Goal: Task Accomplishment & Management: Use online tool/utility

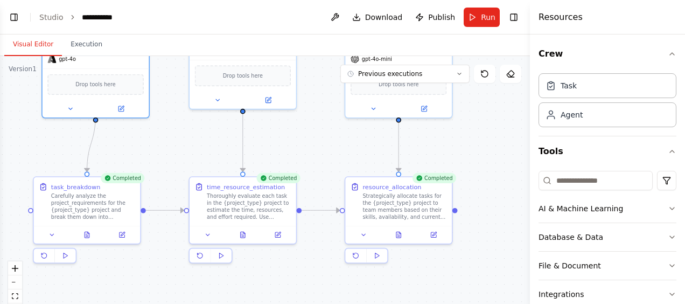
scroll to position [339, 0]
click at [46, 18] on link "Studio" at bounding box center [51, 17] width 24 height 9
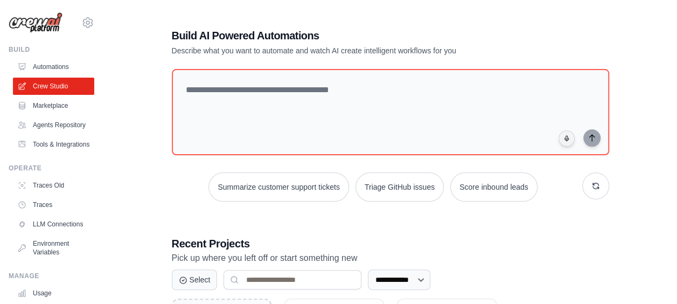
scroll to position [129, 0]
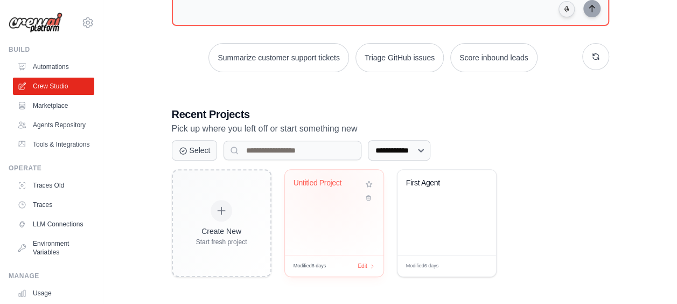
click at [326, 188] on div "Untitled Project" at bounding box center [325, 185] width 65 height 14
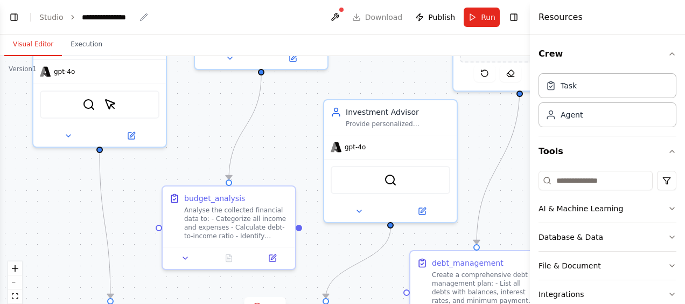
click at [124, 20] on div "**********" at bounding box center [109, 17] width 54 height 11
click at [125, 20] on div "**********" at bounding box center [122, 17] width 81 height 11
click at [179, 122] on div ".deletable-edge-delete-btn { width: 20px; height: 20px; border: 0px solid #ffff…" at bounding box center [265, 190] width 530 height 269
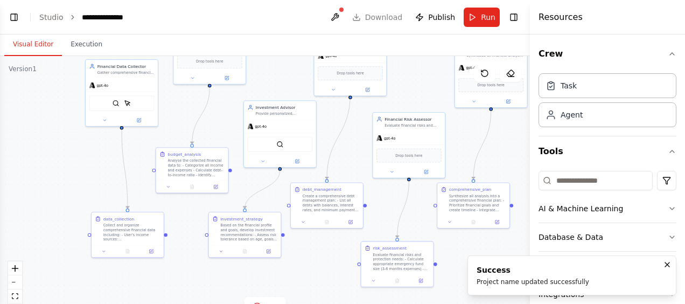
drag, startPoint x: 179, startPoint y: 122, endPoint x: 165, endPoint y: 113, distance: 16.7
click at [165, 113] on div ".deletable-edge-delete-btn { width: 20px; height: 20px; border: 0px solid #ffff…" at bounding box center [265, 190] width 530 height 269
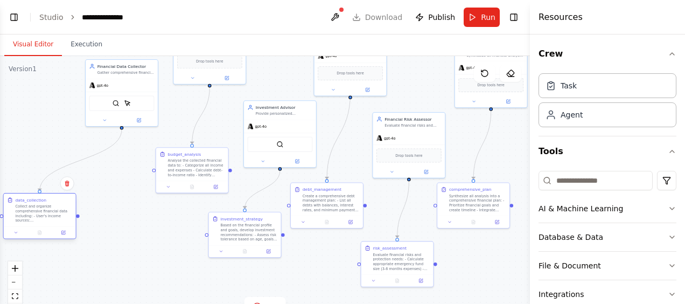
drag, startPoint x: 142, startPoint y: 232, endPoint x: 55, endPoint y: 214, distance: 88.5
click at [55, 214] on div "Collect and organize comprehensive financial data including: - User's income so…" at bounding box center [43, 213] width 57 height 19
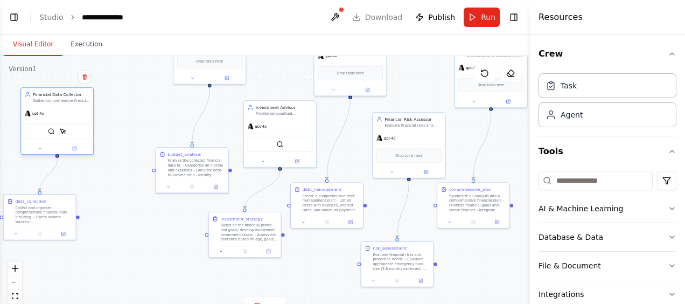
drag, startPoint x: 124, startPoint y: 89, endPoint x: 59, endPoint y: 116, distance: 70.5
click at [59, 116] on div "gpt-4o" at bounding box center [57, 113] width 72 height 13
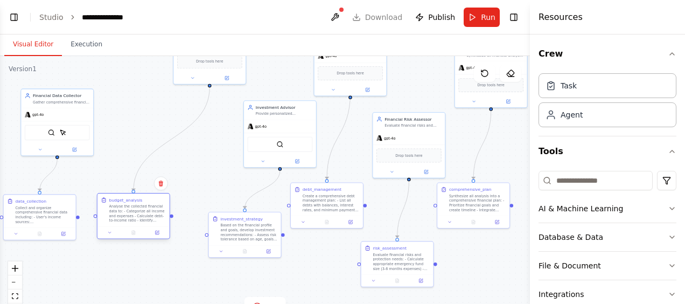
drag, startPoint x: 188, startPoint y: 161, endPoint x: 132, endPoint y: 209, distance: 74.5
click at [132, 209] on div "Analyse the collected financial data to: - Categorize all income and expenses -…" at bounding box center [137, 213] width 57 height 19
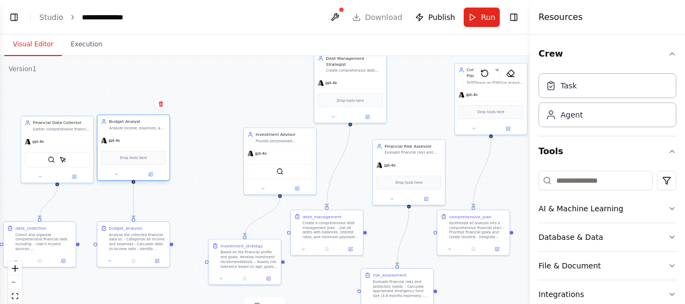
drag, startPoint x: 197, startPoint y: 67, endPoint x: 124, endPoint y: 160, distance: 118.1
click at [124, 160] on span "Drop tools here" at bounding box center [133, 158] width 27 height 6
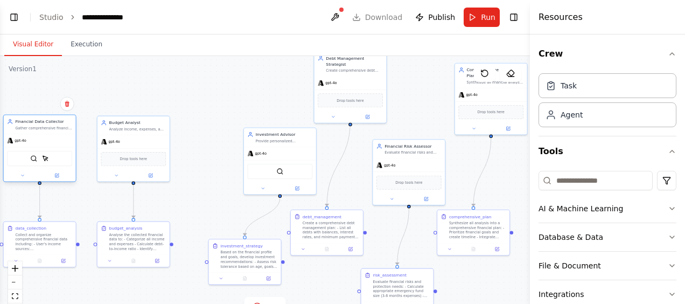
drag, startPoint x: 79, startPoint y: 144, endPoint x: 62, endPoint y: 144, distance: 16.7
click at [62, 144] on div "gpt-4o" at bounding box center [40, 140] width 72 height 13
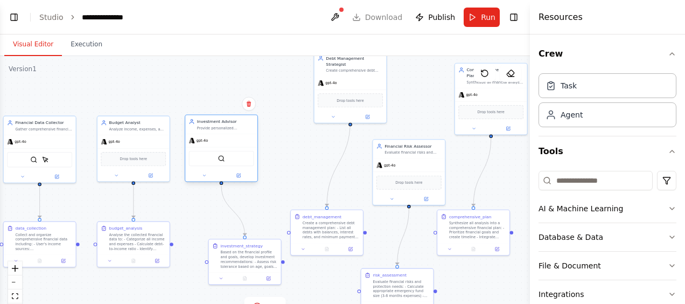
drag, startPoint x: 288, startPoint y: 152, endPoint x: 229, endPoint y: 143, distance: 59.9
click at [229, 143] on div "gpt-4o" at bounding box center [221, 140] width 72 height 13
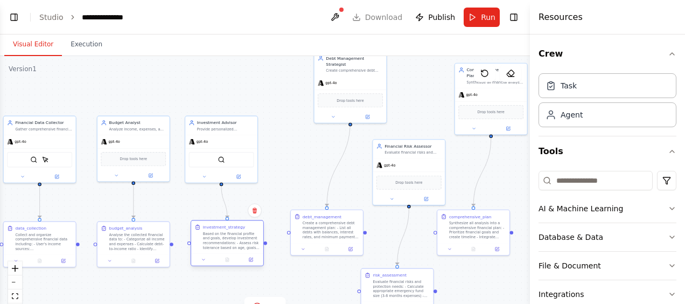
drag, startPoint x: 265, startPoint y: 254, endPoint x: 244, endPoint y: 235, distance: 27.8
click at [244, 235] on div "Based on the financial profile and goals, develop investment recommendations: -…" at bounding box center [231, 240] width 57 height 19
drag, startPoint x: 236, startPoint y: 141, endPoint x: 242, endPoint y: 141, distance: 5.9
click at [242, 141] on div "gpt-4o" at bounding box center [227, 140] width 72 height 13
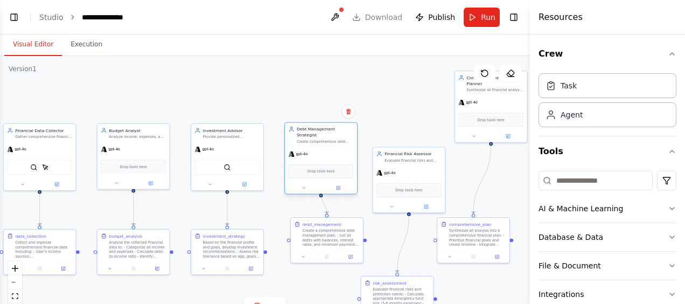
drag, startPoint x: 348, startPoint y: 68, endPoint x: 320, endPoint y: 146, distance: 82.9
click at [317, 144] on div "Debt Management Strategist Create comprehensive debt repayment strategies and c…" at bounding box center [320, 158] width 73 height 72
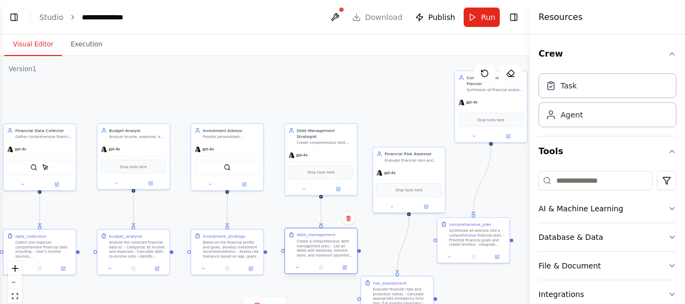
drag, startPoint x: 338, startPoint y: 232, endPoint x: 334, endPoint y: 242, distance: 10.9
click at [334, 242] on div "Create a comprehensive debt management plan: - List all debts with balances, in…" at bounding box center [325, 248] width 57 height 19
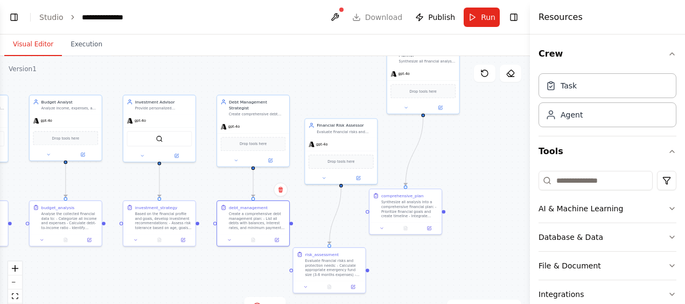
drag, startPoint x: 370, startPoint y: 111, endPoint x: 306, endPoint y: 86, distance: 69.4
click at [306, 86] on div ".deletable-edge-delete-btn { width: 20px; height: 20px; border: 0px solid #ffff…" at bounding box center [265, 190] width 530 height 269
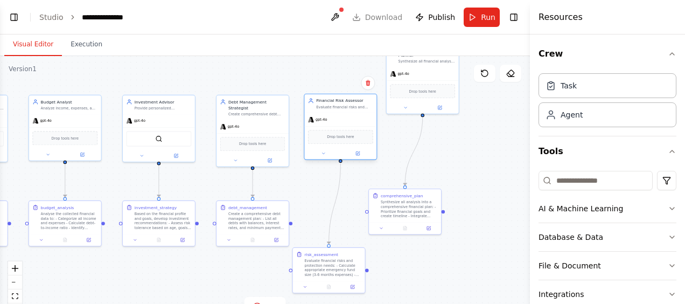
drag, startPoint x: 359, startPoint y: 134, endPoint x: 360, endPoint y: 111, distance: 22.1
click at [360, 111] on div "Financial Risk Assessor Evaluate financial risks and recommend appropriate insu…" at bounding box center [340, 103] width 72 height 19
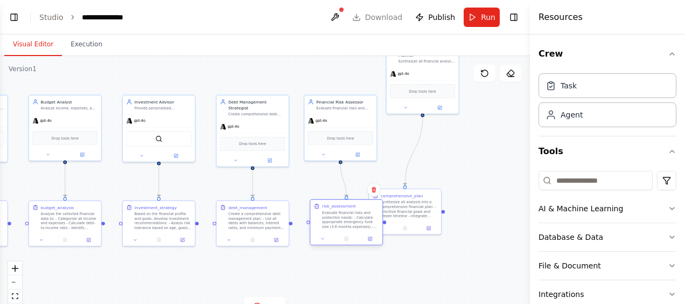
drag, startPoint x: 349, startPoint y: 260, endPoint x: 365, endPoint y: 213, distance: 49.0
click at [365, 213] on div "Evaluate financial risks and protection needs: - Calculate appropriate emergenc…" at bounding box center [350, 219] width 57 height 19
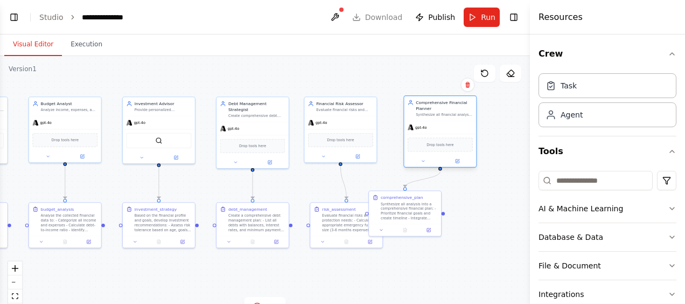
drag, startPoint x: 439, startPoint y: 73, endPoint x: 457, endPoint y: 127, distance: 56.2
click at [457, 127] on div "gpt-4o" at bounding box center [440, 127] width 72 height 13
drag, startPoint x: 357, startPoint y: 121, endPoint x: 365, endPoint y: 121, distance: 7.5
click at [364, 121] on div "gpt-4o" at bounding box center [346, 121] width 72 height 13
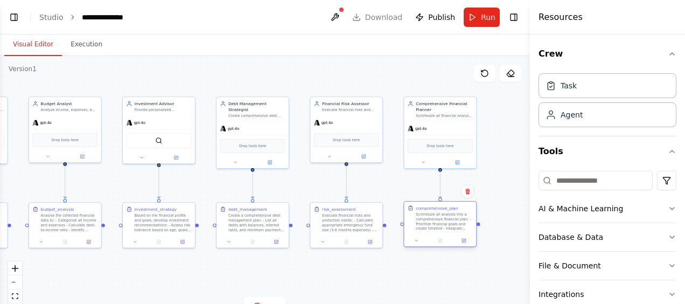
drag, startPoint x: 423, startPoint y: 208, endPoint x: 461, endPoint y: 220, distance: 39.5
click at [461, 220] on div "Synthesize all analysis into a comprehensive financial plan: - Prioritize finan…" at bounding box center [444, 221] width 57 height 19
click at [446, 128] on div "gpt-4o" at bounding box center [440, 127] width 72 height 13
click at [394, 186] on div ".deletable-edge-delete-btn { width: 20px; height: 20px; border: 0px solid #ffff…" at bounding box center [265, 190] width 530 height 269
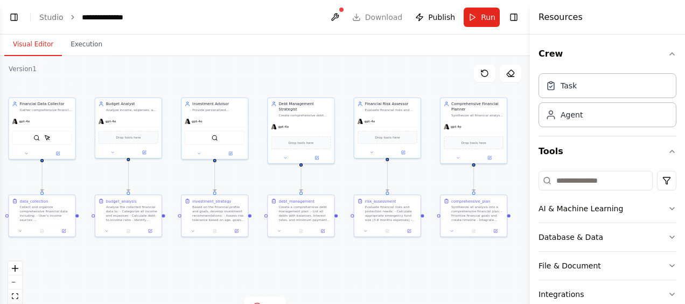
drag, startPoint x: 212, startPoint y: 183, endPoint x: 257, endPoint y: 177, distance: 45.7
click at [257, 177] on div ".deletable-edge-delete-btn { width: 20px; height: 20px; border: 0px solid #ffff…" at bounding box center [265, 190] width 530 height 269
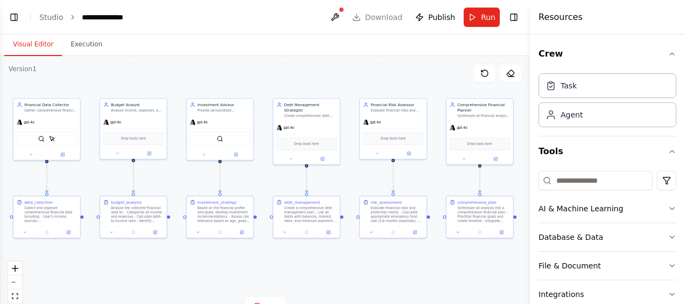
drag, startPoint x: 260, startPoint y: 177, endPoint x: 267, endPoint y: 181, distance: 8.2
click at [265, 178] on div ".deletable-edge-delete-btn { width: 20px; height: 20px; border: 0px solid #ffff…" at bounding box center [265, 190] width 530 height 269
click at [19, 69] on div "Version 1" at bounding box center [23, 69] width 28 height 9
click at [32, 69] on div "Version 1" at bounding box center [23, 69] width 28 height 9
click at [36, 70] on div ".deletable-edge-delete-btn { width: 20px; height: 20px; border: 0px solid #ffff…" at bounding box center [265, 190] width 530 height 269
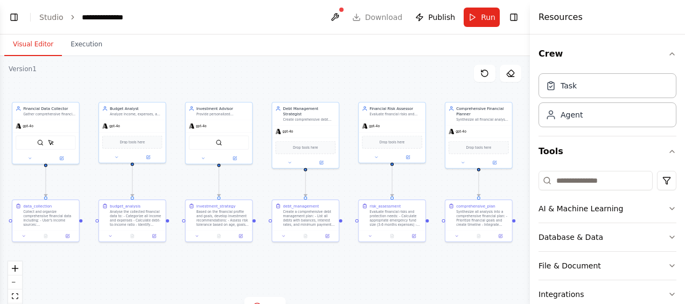
click at [129, 80] on div ".deletable-edge-delete-btn { width: 20px; height: 20px; border: 0px solid #ffff…" at bounding box center [265, 190] width 530 height 269
click at [52, 21] on link "Studio" at bounding box center [51, 17] width 24 height 9
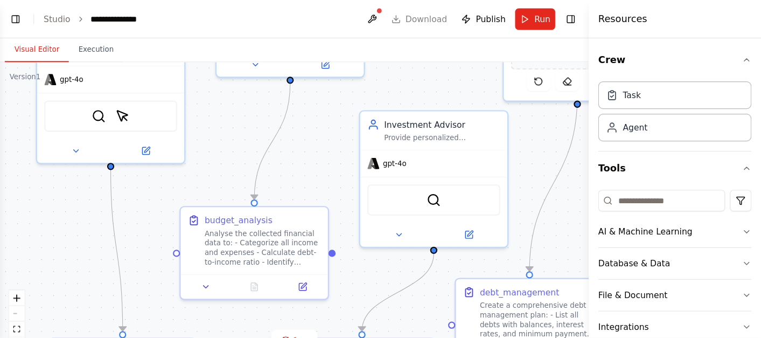
scroll to position [565, 0]
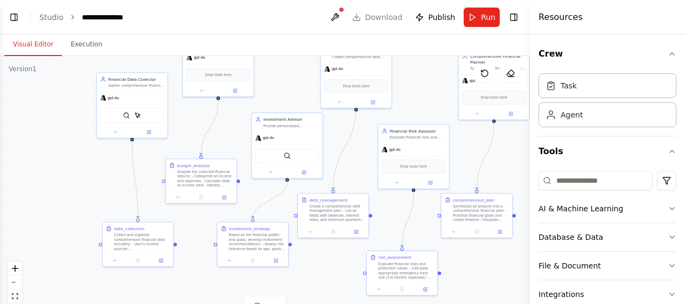
drag, startPoint x: 207, startPoint y: 150, endPoint x: 190, endPoint y: 139, distance: 20.5
click at [190, 139] on div ".deletable-edge-delete-btn { width: 20px; height: 20px; border: 0px solid #ffff…" at bounding box center [265, 190] width 530 height 269
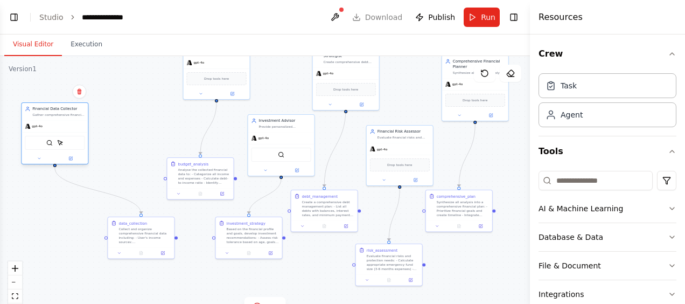
drag, startPoint x: 137, startPoint y: 97, endPoint x: 54, endPoint y: 125, distance: 87.9
click at [54, 125] on div "gpt-4o" at bounding box center [55, 126] width 66 height 12
drag, startPoint x: 143, startPoint y: 235, endPoint x: 55, endPoint y: 220, distance: 89.1
click at [55, 220] on div "Collect and organize comprehensive financial data including: - User's income so…" at bounding box center [58, 217] width 52 height 17
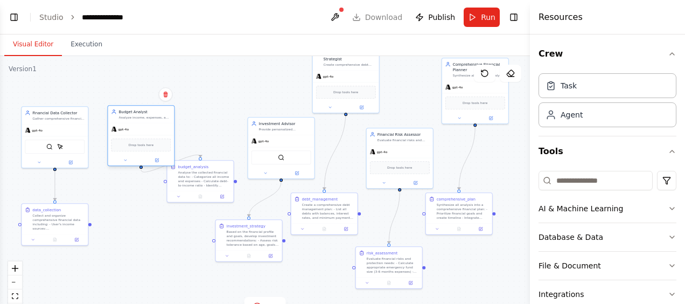
drag, startPoint x: 220, startPoint y: 65, endPoint x: 139, endPoint y: 137, distance: 108.3
click at [139, 137] on div "gpt-4o Drop tools here" at bounding box center [141, 144] width 66 height 43
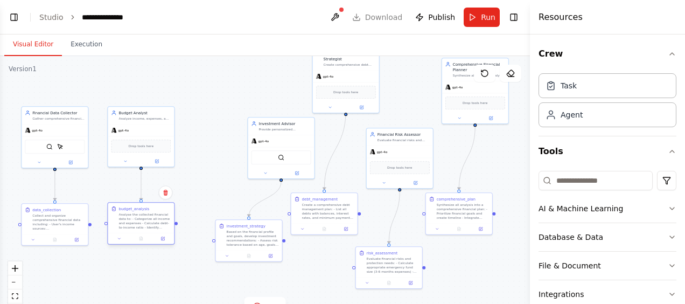
drag, startPoint x: 213, startPoint y: 178, endPoint x: 151, endPoint y: 225, distance: 78.0
click at [151, 225] on div "Analyse the collected financial data to: - Categorize all income and expenses -…" at bounding box center [144, 220] width 52 height 17
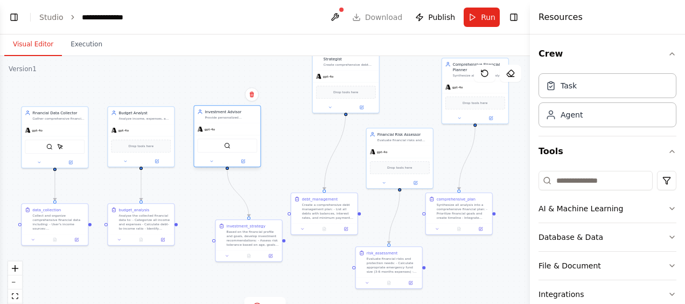
drag, startPoint x: 291, startPoint y: 134, endPoint x: 229, endPoint y: 122, distance: 62.5
click at [229, 122] on div "Investment Advisor Provide personalized investment recommendations based on ris…" at bounding box center [227, 136] width 67 height 62
drag, startPoint x: 265, startPoint y: 238, endPoint x: 241, endPoint y: 221, distance: 29.3
click at [241, 221] on div "Based on the financial profile and goals, develop investment recommendations: -…" at bounding box center [231, 220] width 52 height 17
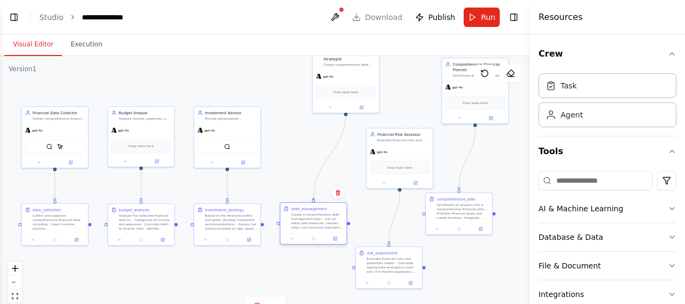
drag, startPoint x: 332, startPoint y: 207, endPoint x: 320, endPoint y: 219, distance: 17.1
click at [320, 219] on div "Create a comprehensive debt management plan: - List all debts with balances, in…" at bounding box center [317, 220] width 52 height 17
drag, startPoint x: 392, startPoint y: 276, endPoint x: 405, endPoint y: 221, distance: 55.9
click at [405, 221] on div "risk_assessment Evaluate financial risks and protection needs: - Calculate appr…" at bounding box center [399, 223] width 67 height 43
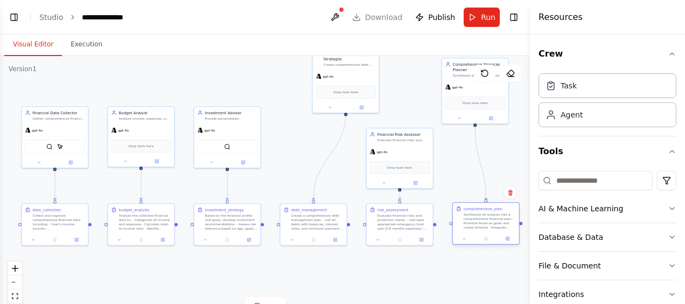
drag, startPoint x: 464, startPoint y: 206, endPoint x: 490, endPoint y: 219, distance: 28.9
click at [490, 219] on div "Synthesize all analysis into a comprehensive financial plan: - Prioritize finan…" at bounding box center [490, 220] width 52 height 17
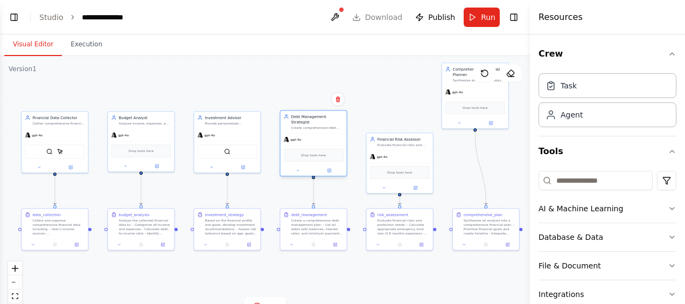
drag, startPoint x: 356, startPoint y: 74, endPoint x: 325, endPoint y: 139, distance: 72.2
click at [325, 139] on div "gpt-4o Drop tools here" at bounding box center [314, 154] width 66 height 43
drag, startPoint x: 410, startPoint y: 160, endPoint x: 413, endPoint y: 135, distance: 25.4
click at [413, 135] on div "gpt-4o" at bounding box center [400, 134] width 66 height 12
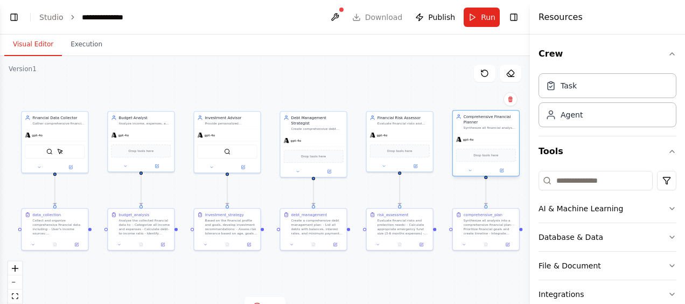
drag, startPoint x: 479, startPoint y: 103, endPoint x: 486, endPoint y: 139, distance: 36.6
click at [486, 139] on div "gpt-4o" at bounding box center [486, 140] width 66 height 12
click at [333, 79] on div ".deletable-edge-delete-btn { width: 20px; height: 20px; border: 0px solid #ffff…" at bounding box center [265, 190] width 530 height 269
click at [288, 73] on div ".deletable-edge-delete-btn { width: 20px; height: 20px; border: 0px solid #ffff…" at bounding box center [265, 190] width 530 height 269
click at [514, 16] on button "Toggle Right Sidebar" at bounding box center [513, 17] width 15 height 15
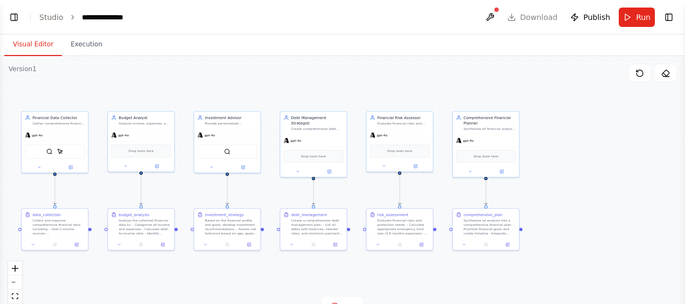
click at [272, 89] on div ".deletable-edge-delete-btn { width: 20px; height: 20px; border: 0px solid #ffff…" at bounding box center [342, 190] width 685 height 269
click at [494, 13] on button at bounding box center [489, 17] width 17 height 19
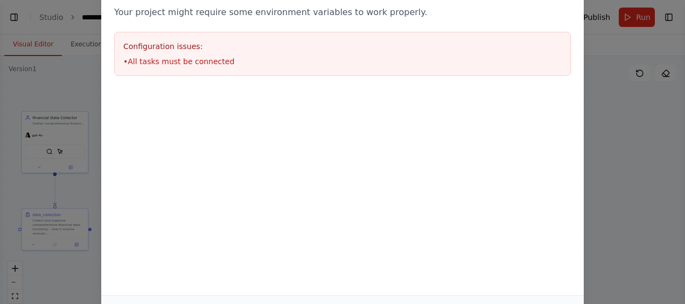
click at [465, 46] on h3 "Configuration issues:" at bounding box center [342, 46] width 438 height 11
click at [631, 153] on div "Environment configuration Your project might require some environment variables…" at bounding box center [342, 152] width 685 height 304
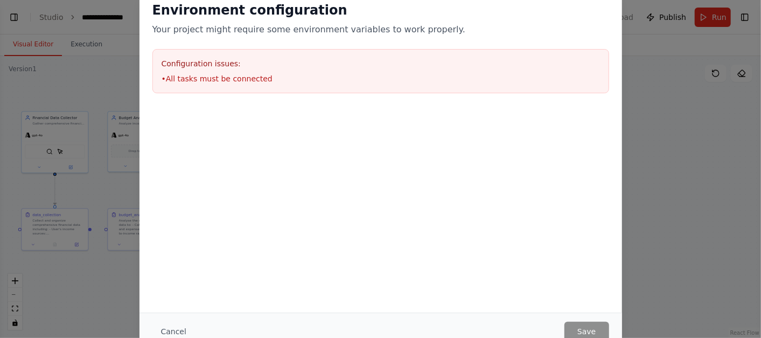
scroll to position [492, 0]
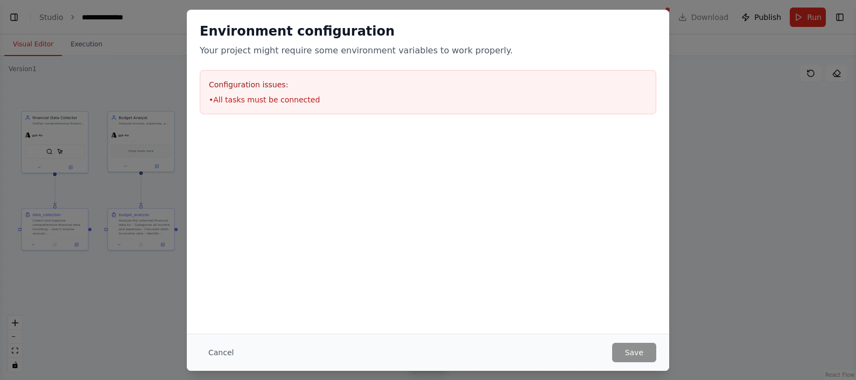
click at [225, 94] on li "• All tasks must be connected" at bounding box center [428, 99] width 438 height 11
click at [223, 303] on button "Cancel" at bounding box center [221, 351] width 43 height 19
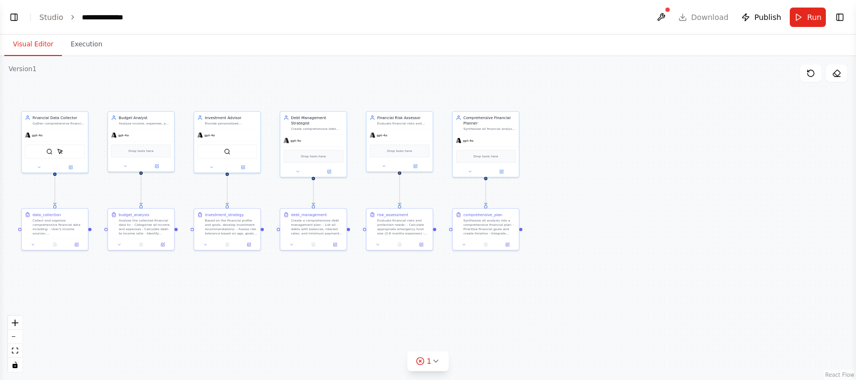
drag, startPoint x: 666, startPoint y: 15, endPoint x: 571, endPoint y: 13, distance: 95.3
click at [571, 13] on header "**********" at bounding box center [428, 17] width 856 height 34
click at [684, 22] on button "Toggle Right Sidebar" at bounding box center [839, 17] width 15 height 15
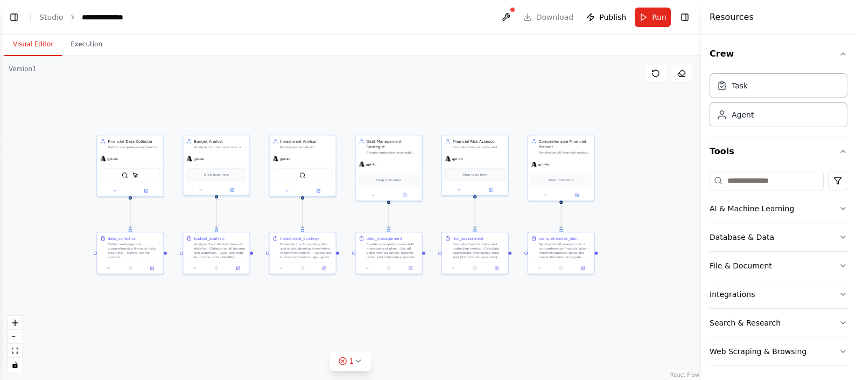
drag, startPoint x: 576, startPoint y: 167, endPoint x: 652, endPoint y: 191, distance: 79.0
click at [652, 191] on div ".deletable-edge-delete-btn { width: 20px; height: 20px; border: 0px solid #ffff…" at bounding box center [350, 218] width 701 height 324
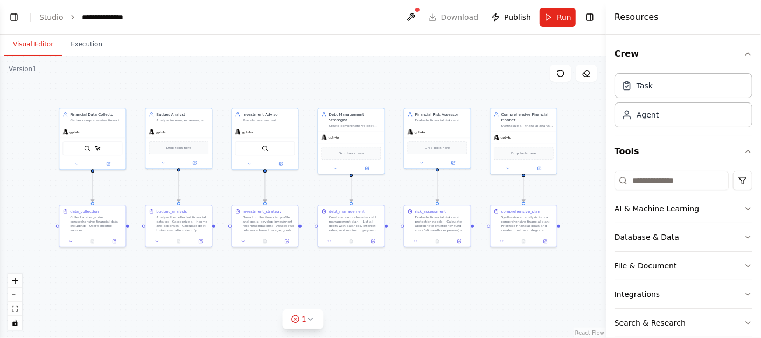
drag, startPoint x: 380, startPoint y: 98, endPoint x: 342, endPoint y: 71, distance: 46.3
click at [342, 71] on div ".deletable-edge-delete-btn { width: 20px; height: 20px; border: 0px solid #ffff…" at bounding box center [303, 197] width 606 height 282
click at [13, 303] on icon "toggle interactivity" at bounding box center [14, 322] width 5 height 6
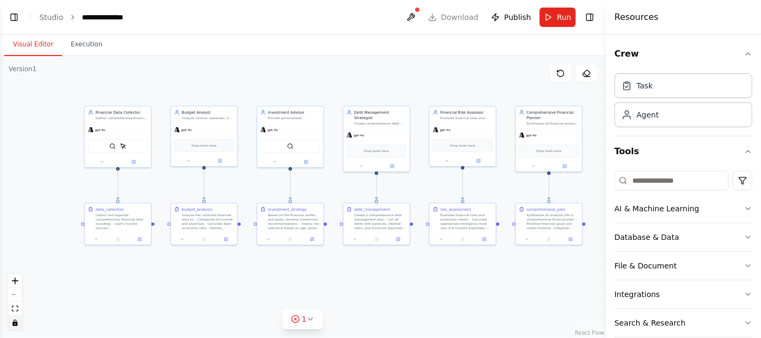
drag, startPoint x: 256, startPoint y: 282, endPoint x: 276, endPoint y: 278, distance: 20.2
click at [276, 278] on div ".deletable-edge-delete-btn { width: 20px; height: 20px; border: 0px solid #ffff…" at bounding box center [303, 197] width 606 height 282
click at [14, 303] on button "toggle interactivity" at bounding box center [15, 323] width 14 height 14
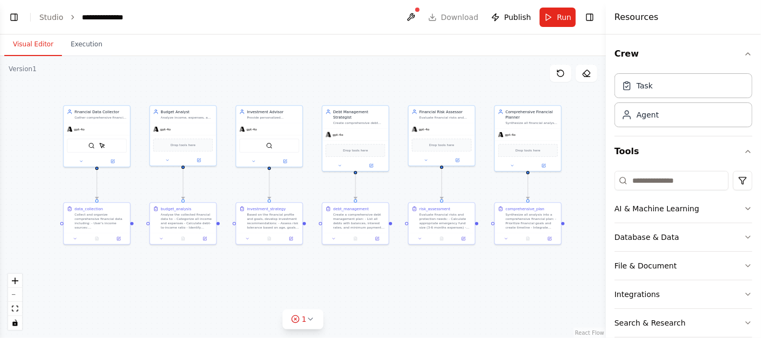
drag, startPoint x: 114, startPoint y: 295, endPoint x: 99, endPoint y: 296, distance: 15.6
click at [99, 296] on div ".deletable-edge-delete-btn { width: 20px; height: 20px; border: 0px solid #ffff…" at bounding box center [303, 197] width 606 height 282
click at [311, 303] on icon at bounding box center [310, 318] width 9 height 9
click at [377, 286] on div ".deletable-edge-delete-btn { width: 20px; height: 20px; border: 0px solid #ffff…" at bounding box center [303, 197] width 606 height 282
click at [346, 271] on icon at bounding box center [350, 269] width 9 height 9
